Goal: Task Accomplishment & Management: Manage account settings

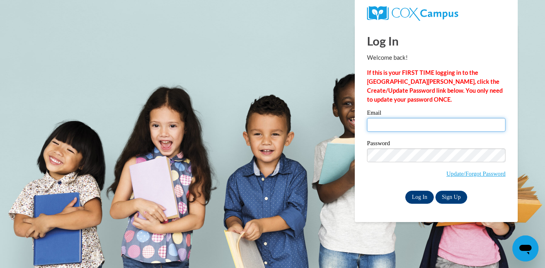
type input "Berger.Sophie.P@muscogee.k12.ga.us"
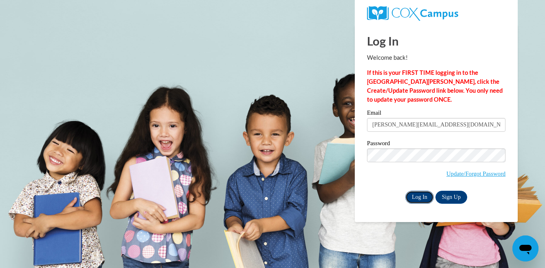
click at [420, 195] on input "Log In" at bounding box center [419, 197] width 28 height 13
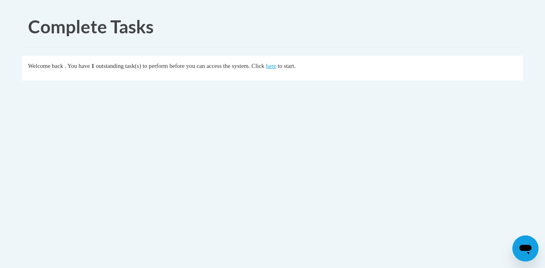
click at [304, 67] on div "Welcome back . You have 1 outstanding task(s) to perform before you can access …" at bounding box center [272, 65] width 489 height 9
click at [276, 66] on link "here" at bounding box center [271, 66] width 10 height 7
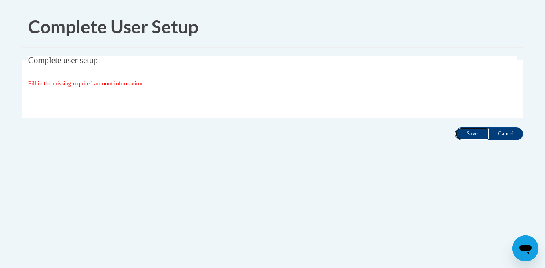
click at [477, 134] on input "Save" at bounding box center [472, 133] width 34 height 13
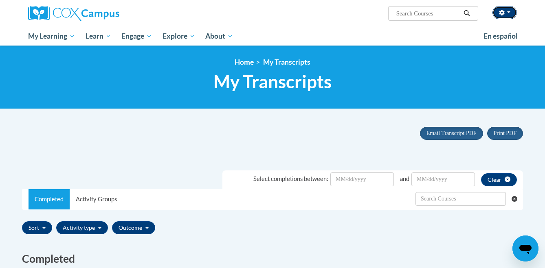
click at [511, 17] on button "button" at bounding box center [504, 12] width 24 height 13
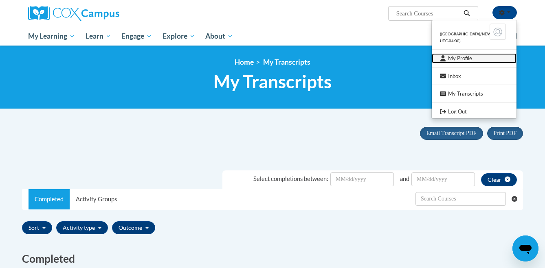
click at [458, 56] on link "My Profile" at bounding box center [474, 58] width 85 height 10
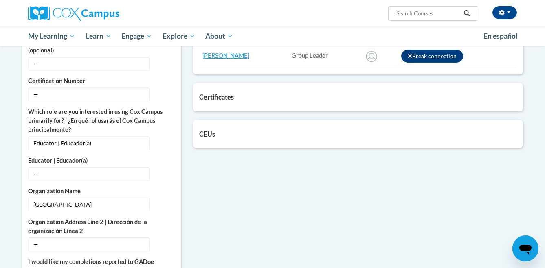
scroll to position [369, 0]
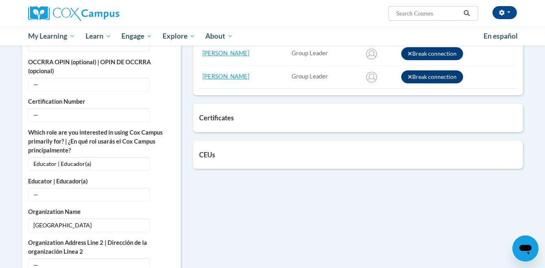
click at [221, 106] on div "Certificates List of certificates granted upon completion of activities Reading…" at bounding box center [358, 118] width 330 height 28
click at [218, 113] on div "Certificates List of certificates granted upon completion of activities Reading…" at bounding box center [358, 118] width 330 height 28
click at [213, 117] on h5 "Certificates" at bounding box center [358, 118] width 318 height 8
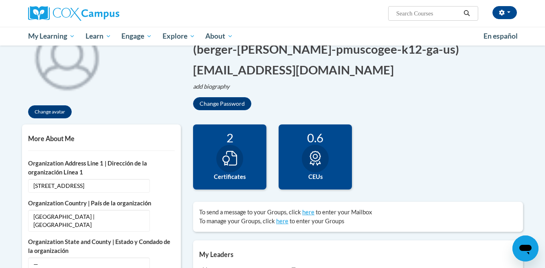
scroll to position [110, 0]
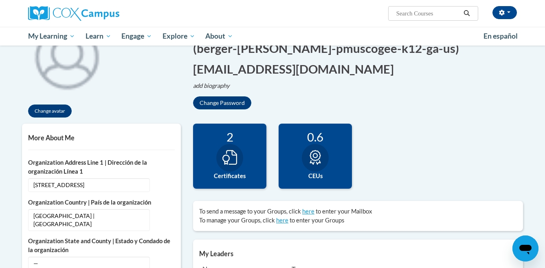
click at [240, 163] on div at bounding box center [229, 158] width 27 height 28
click at [227, 136] on div "2" at bounding box center [229, 137] width 61 height 14
click at [234, 140] on div "2" at bounding box center [229, 137] width 61 height 14
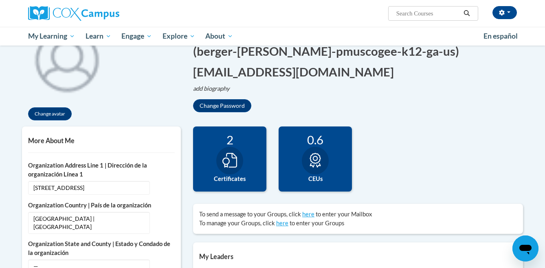
scroll to position [107, 0]
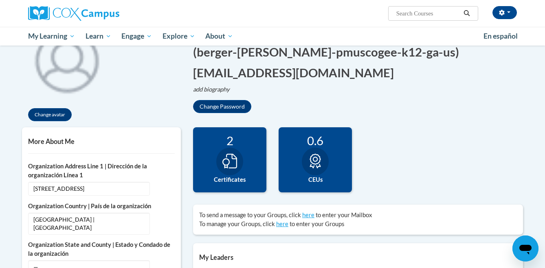
click at [313, 172] on div at bounding box center [315, 162] width 27 height 28
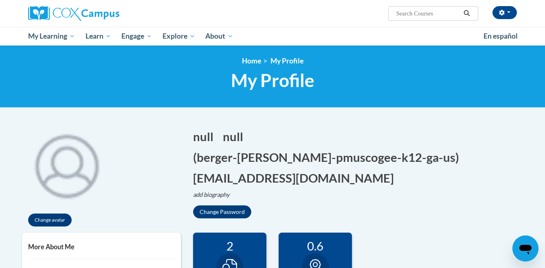
scroll to position [0, 0]
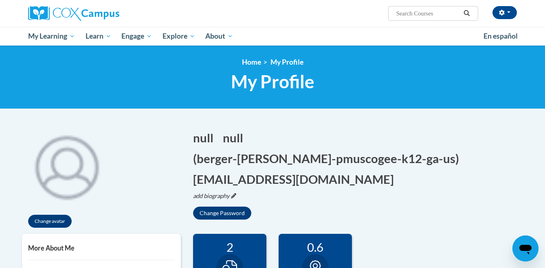
click at [234, 193] on icon "Edit biography" at bounding box center [233, 195] width 5 height 5
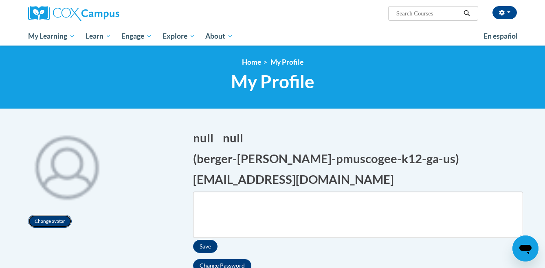
click at [50, 221] on button "Change avatar" at bounding box center [50, 221] width 44 height 13
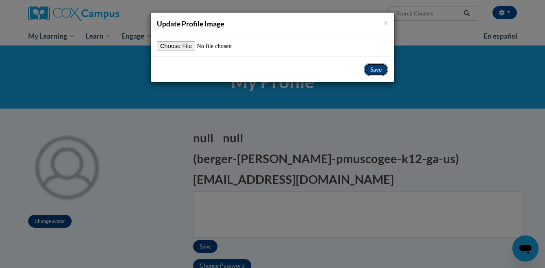
click at [375, 69] on button "Save" at bounding box center [376, 69] width 24 height 13
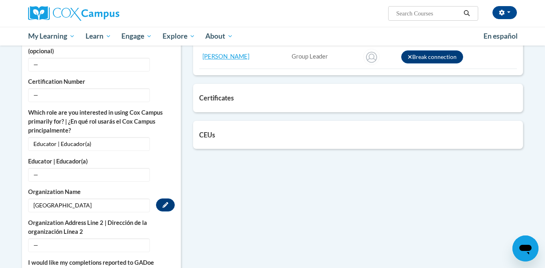
scroll to position [428, 0]
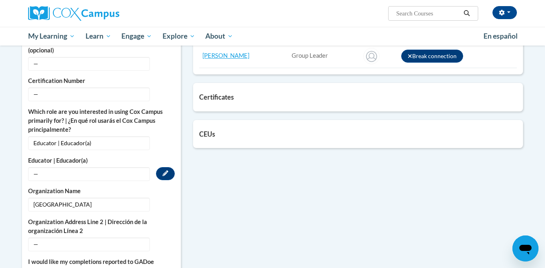
click at [37, 156] on label "Educator | Educador(a)" at bounding box center [101, 160] width 147 height 9
click at [37, 167] on span "—" at bounding box center [89, 174] width 122 height 14
click at [157, 167] on button "Edit" at bounding box center [165, 173] width 19 height 13
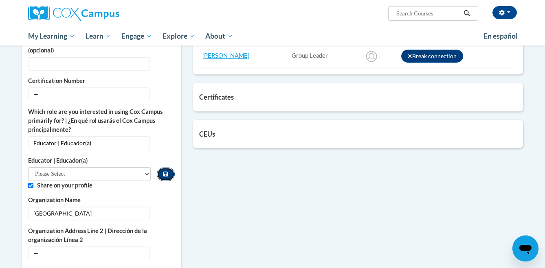
click at [159, 168] on button "Custom profile fields" at bounding box center [166, 174] width 18 height 13
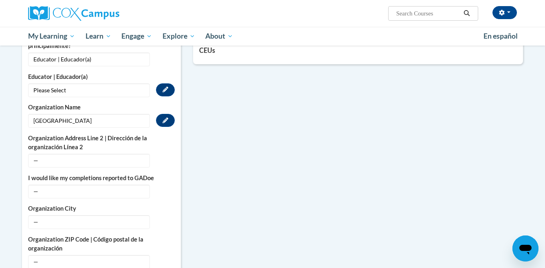
scroll to position [513, 0]
click at [57, 184] on span "—" at bounding box center [89, 191] width 122 height 14
click at [59, 184] on span "—" at bounding box center [89, 191] width 122 height 14
click at [162, 184] on button "Edit" at bounding box center [165, 190] width 19 height 13
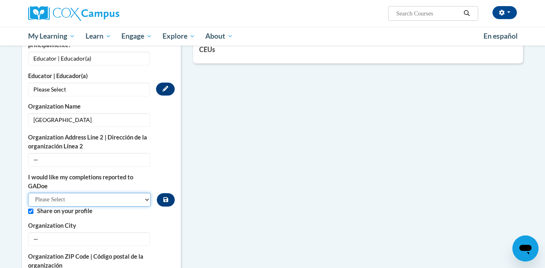
click at [71, 193] on select "Please Select Yes No" at bounding box center [89, 200] width 123 height 14
select select "603ba6f8-c7dd-435b-84cd-d4c8cfb77024"
click at [28, 193] on select "Please Select Yes No" at bounding box center [89, 200] width 123 height 14
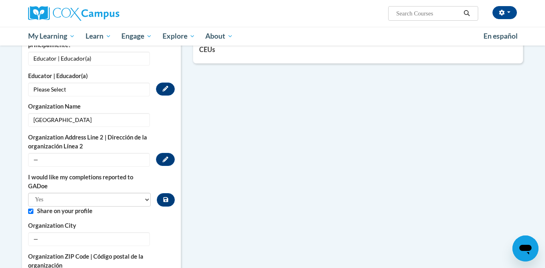
click at [75, 153] on span "—" at bounding box center [89, 160] width 122 height 14
click at [170, 153] on button "Edit" at bounding box center [165, 159] width 19 height 13
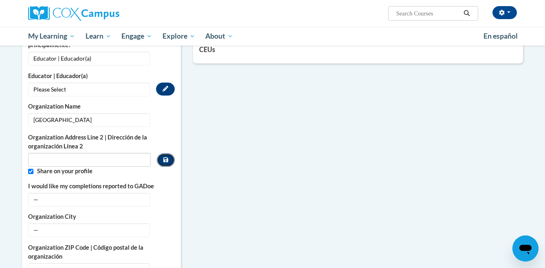
click at [165, 157] on icon "Custom profile fields" at bounding box center [165, 160] width 5 height 6
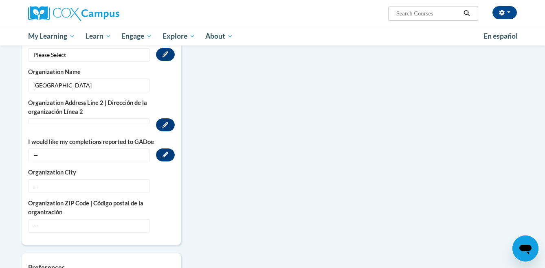
scroll to position [556, 0]
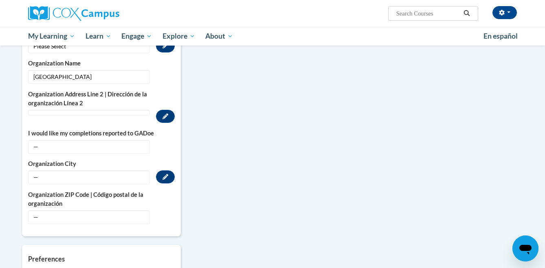
click at [84, 171] on span "—" at bounding box center [89, 178] width 122 height 14
click at [162, 174] on icon "Custom profile fields" at bounding box center [165, 177] width 6 height 6
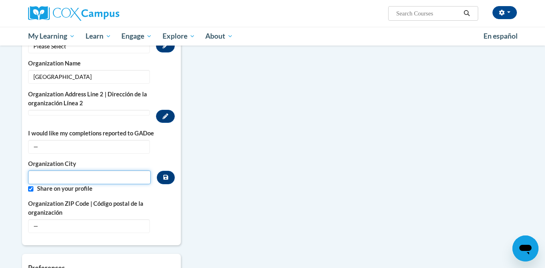
click at [139, 171] on input "Metadata input" at bounding box center [89, 178] width 123 height 14
click at [101, 219] on span "—" at bounding box center [89, 226] width 122 height 14
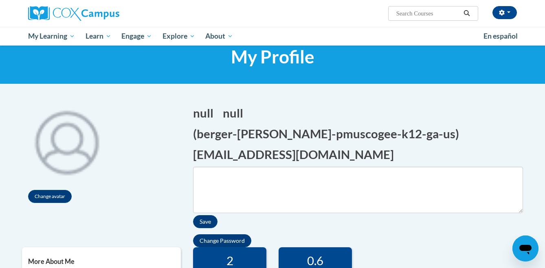
scroll to position [15, 0]
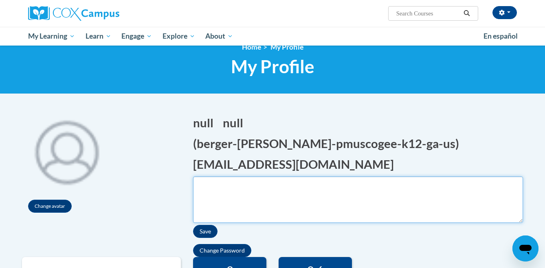
click at [259, 177] on textarea "Biography" at bounding box center [358, 200] width 330 height 46
type textarea "[PERSON_NAME]"
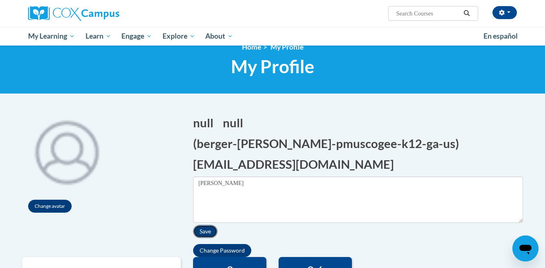
click at [203, 225] on button "Save" at bounding box center [205, 231] width 24 height 13
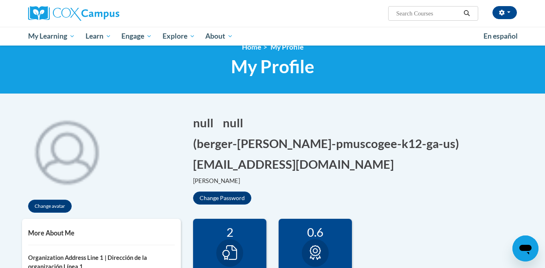
scroll to position [2, 0]
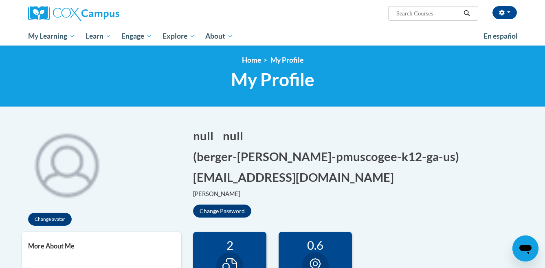
click at [271, 73] on span "My Profile" at bounding box center [272, 80] width 83 height 22
click at [512, 11] on button "button" at bounding box center [504, 12] width 24 height 13
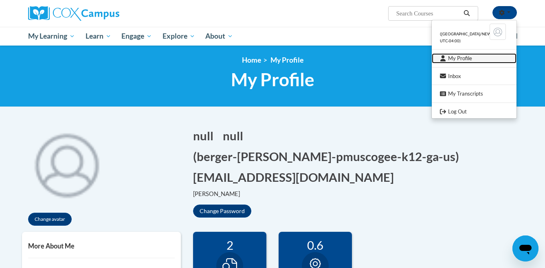
click at [469, 55] on link "My Profile" at bounding box center [474, 58] width 85 height 10
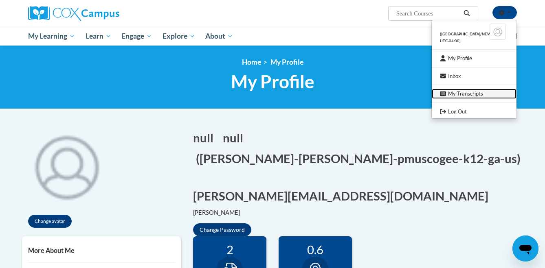
click at [457, 97] on link "My Transcripts" at bounding box center [474, 94] width 85 height 10
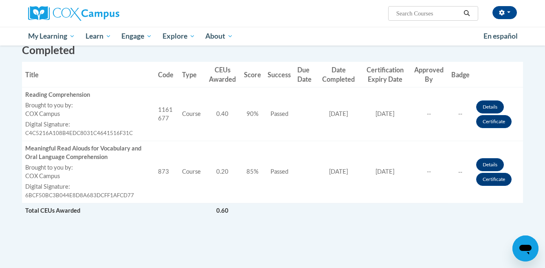
scroll to position [143, 0]
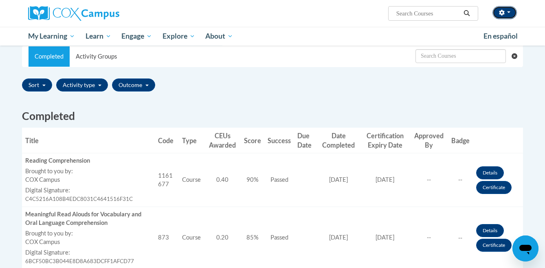
click at [508, 13] on button "button" at bounding box center [504, 12] width 24 height 13
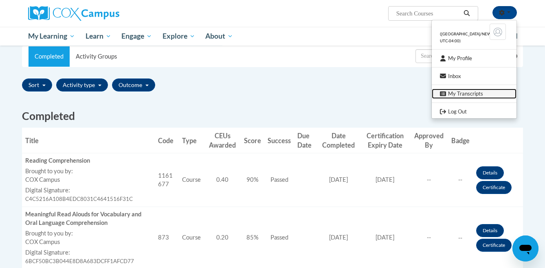
click at [460, 96] on link "My Transcripts" at bounding box center [474, 94] width 85 height 10
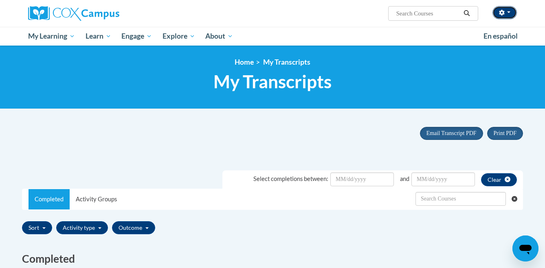
click at [511, 10] on button "button" at bounding box center [504, 12] width 24 height 13
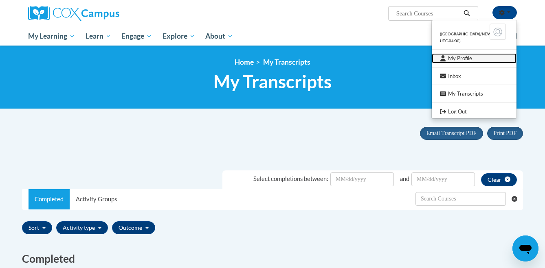
click at [464, 59] on link "My Profile" at bounding box center [474, 58] width 85 height 10
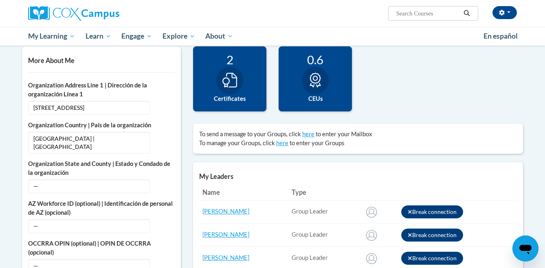
scroll to position [188, 0]
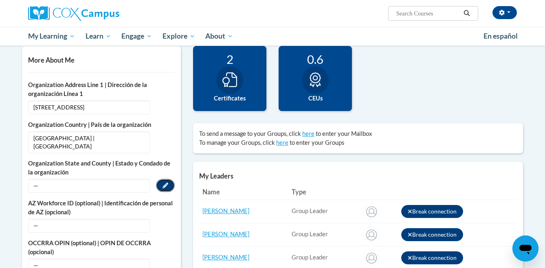
click at [163, 179] on button "Edit" at bounding box center [165, 185] width 19 height 13
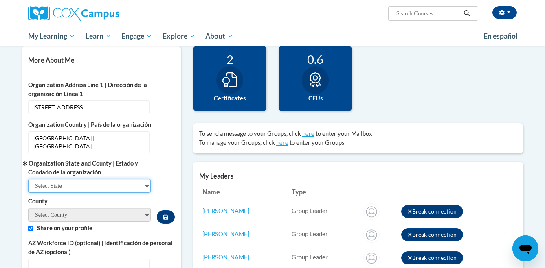
click at [144, 180] on select "Select State [US_STATE] [US_STATE] [US_STATE] [US_STATE] [US_STATE] [US_STATE] …" at bounding box center [89, 186] width 123 height 14
select select "[US_STATE]"
click at [28, 179] on select "Select State [US_STATE] [US_STATE] [US_STATE] [US_STATE] [US_STATE] [US_STATE] …" at bounding box center [89, 186] width 123 height 14
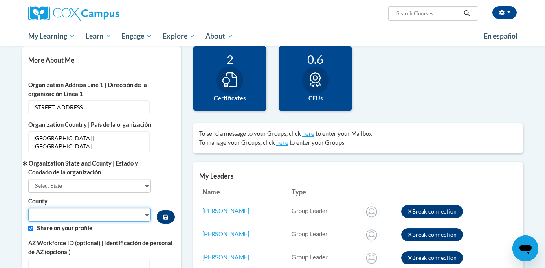
click at [70, 212] on select "County" at bounding box center [89, 215] width 123 height 14
click at [144, 208] on select "Appling [PERSON_NAME] [PERSON_NAME] Baldwin Banks Barrow Bartow [PERSON_NAME] B…" at bounding box center [89, 215] width 123 height 14
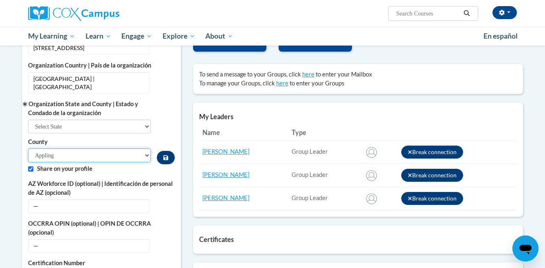
scroll to position [249, 0]
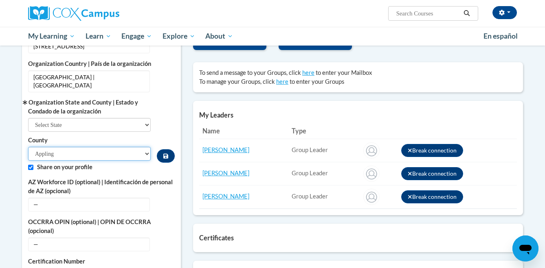
click at [145, 147] on select "Appling [PERSON_NAME] [PERSON_NAME] Baldwin Banks Barrow Bartow [PERSON_NAME] B…" at bounding box center [89, 154] width 123 height 14
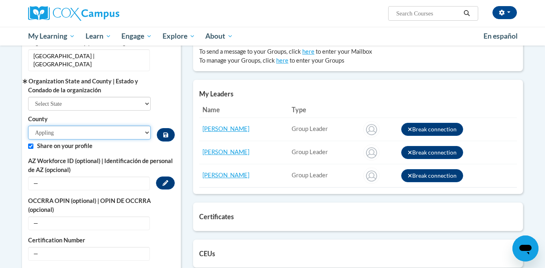
scroll to position [271, 0]
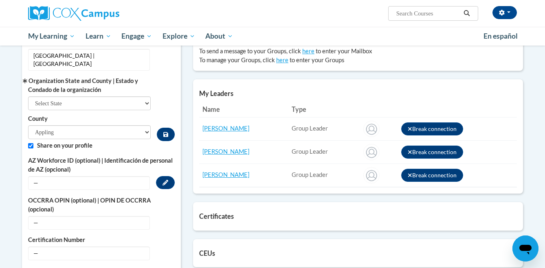
click at [86, 176] on span "—" at bounding box center [89, 183] width 122 height 14
click at [156, 176] on button "Edit" at bounding box center [165, 182] width 19 height 13
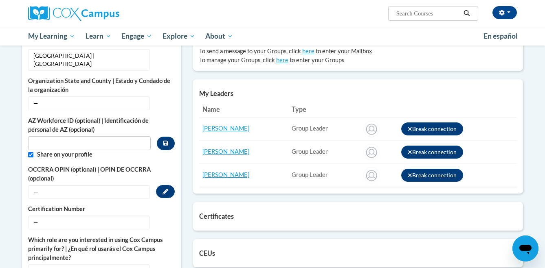
click at [110, 185] on span "—" at bounding box center [89, 192] width 122 height 14
click at [65, 185] on span "—" at bounding box center [89, 192] width 122 height 14
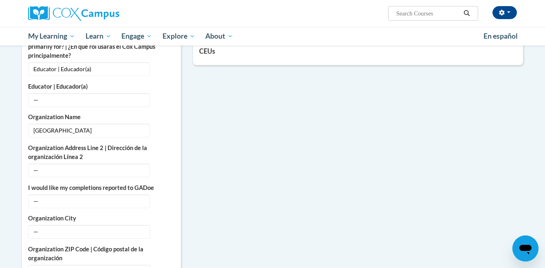
scroll to position [472, 0]
click at [83, 94] on span "—" at bounding box center [89, 101] width 122 height 14
click at [170, 94] on button "Edit" at bounding box center [165, 100] width 19 height 13
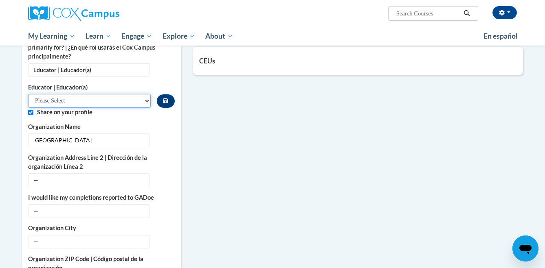
click at [111, 98] on select "Please Select Early Learning/Daycare Teacher/Family Home Care Provider | Maestr…" at bounding box center [89, 101] width 123 height 14
select select "8e40623d-54d0-45cd-9f92-5df65cd3f8cf"
click at [28, 94] on select "Please Select Early Learning/Daycare Teacher/Family Home Care Provider | Maestr…" at bounding box center [89, 101] width 123 height 14
click at [129, 173] on span "—" at bounding box center [89, 180] width 122 height 14
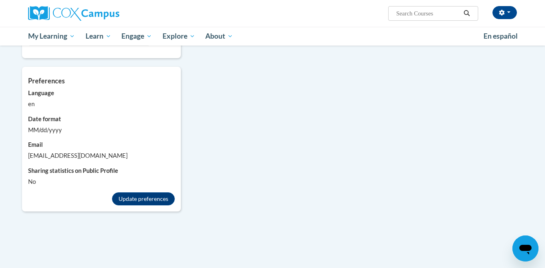
scroll to position [722, 0]
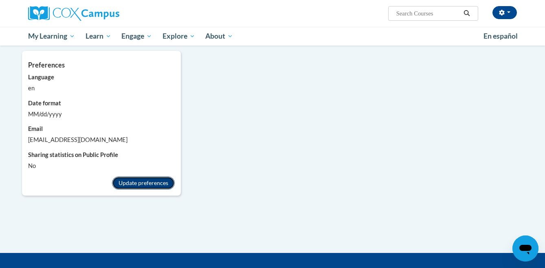
click at [129, 178] on button "Update preferences" at bounding box center [143, 183] width 63 height 13
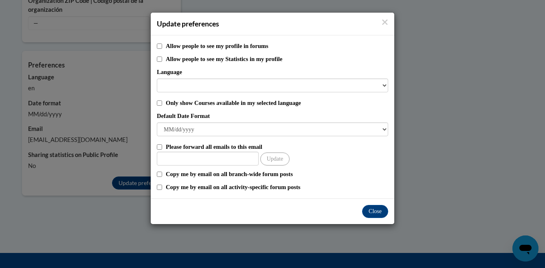
click at [197, 47] on label "Allow people to see my profile in forums" at bounding box center [277, 46] width 222 height 9
click at [162, 47] on input "Allow people to see my profile in forums" at bounding box center [159, 46] width 5 height 5
checkbox input "true"
click at [194, 62] on label "Allow people to see my Statistics in my profile" at bounding box center [277, 59] width 222 height 9
click at [162, 62] on input "Allow people to see my Statistics in my profile" at bounding box center [159, 59] width 5 height 5
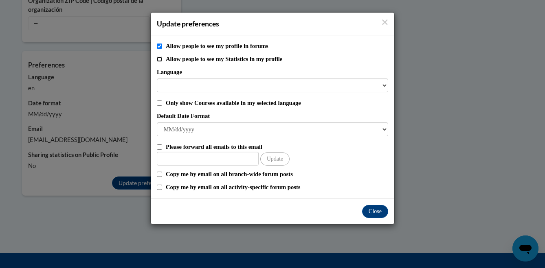
checkbox input "true"
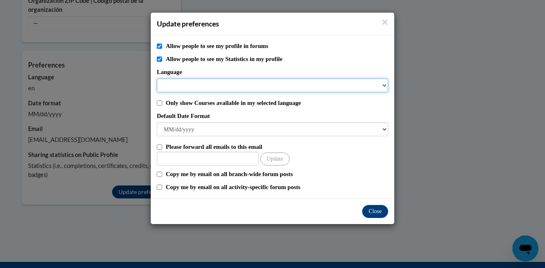
click at [192, 81] on select "Language" at bounding box center [272, 86] width 231 height 14
click at [192, 83] on select "Language" at bounding box center [272, 86] width 231 height 14
click at [386, 88] on select "Language" at bounding box center [272, 86] width 231 height 14
click at [384, 85] on select "Language" at bounding box center [272, 86] width 231 height 14
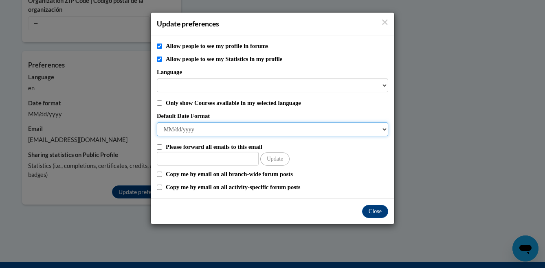
click at [214, 129] on select "M/d/yyyy M/d/yy MM/dd/yy MM/dd/yyyy yy/MM/dd yyyy-MM-dd dd-MMM-yyyy dd/MM/yyyy …" at bounding box center [272, 130] width 231 height 14
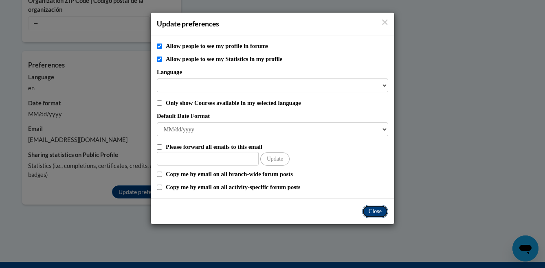
click at [368, 212] on button "Close" at bounding box center [375, 211] width 26 height 13
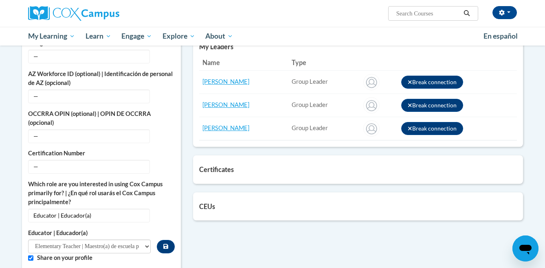
scroll to position [305, 0]
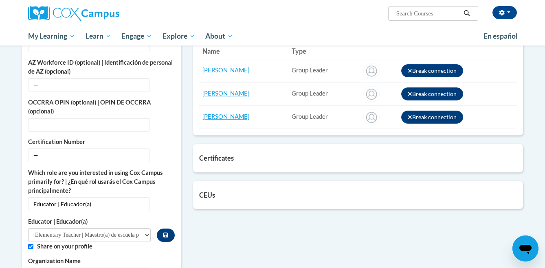
click at [269, 156] on h5 "Certificates" at bounding box center [358, 158] width 318 height 8
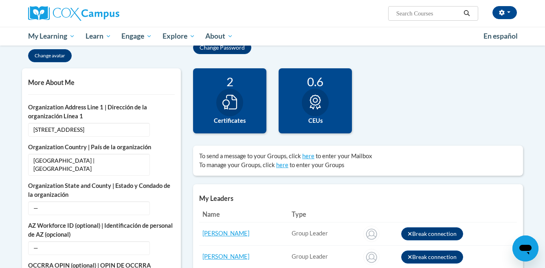
click at [239, 118] on label "Certificates" at bounding box center [229, 120] width 61 height 9
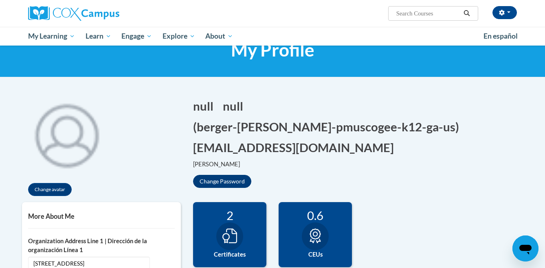
scroll to position [0, 0]
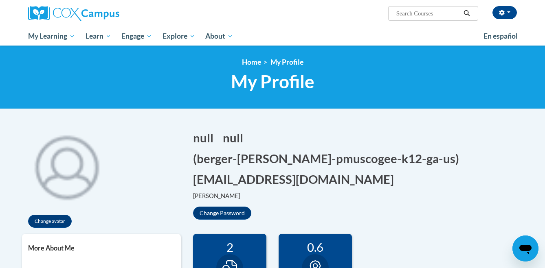
click at [461, 13] on button "Search" at bounding box center [466, 14] width 12 height 10
